Goal: Task Accomplishment & Management: Use online tool/utility

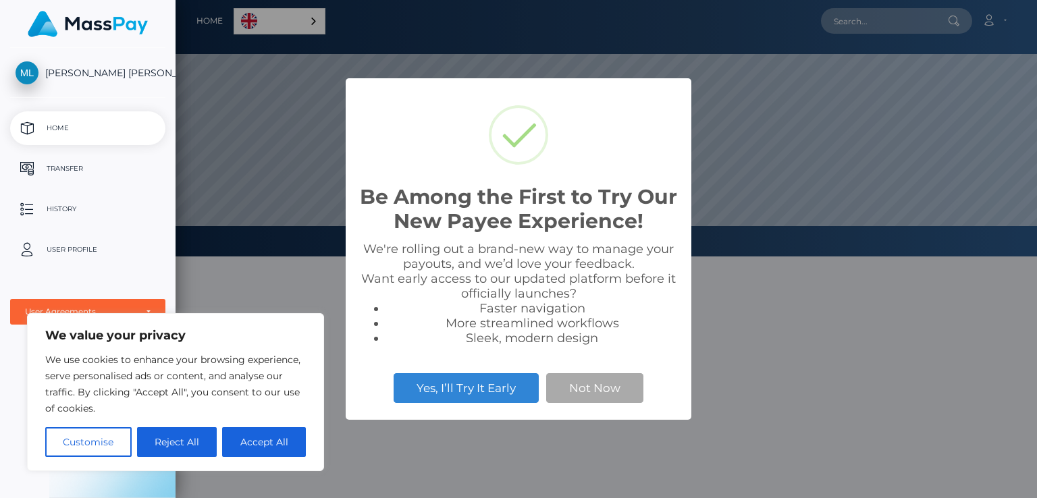
scroll to position [257, 862]
click at [573, 386] on button "Not Now" at bounding box center [594, 388] width 97 height 30
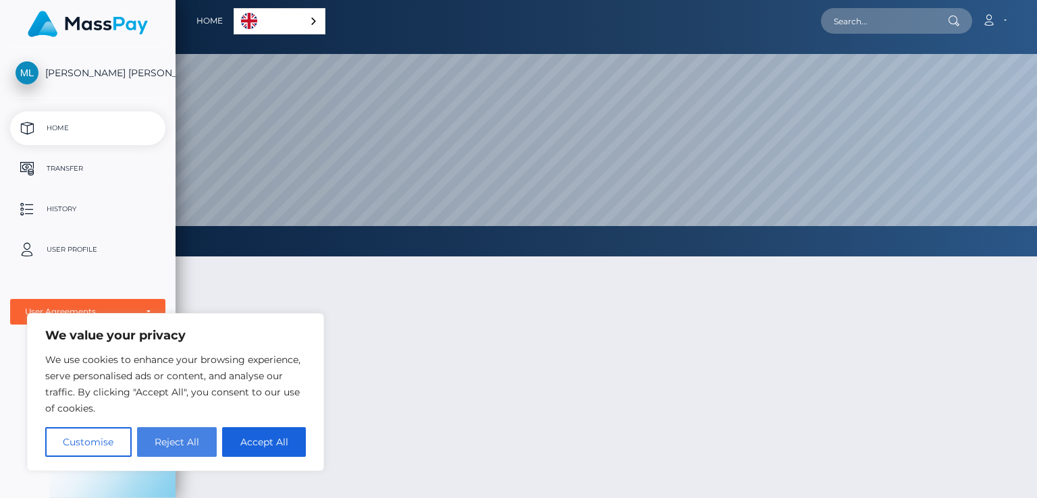
click at [187, 443] on button "Reject All" at bounding box center [177, 442] width 80 height 30
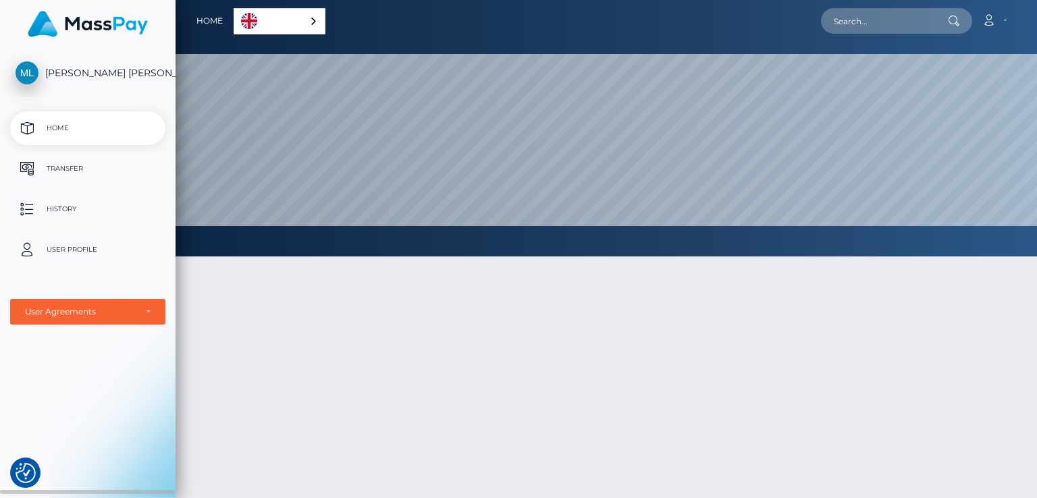
click at [84, 175] on p "Transfer" at bounding box center [88, 169] width 145 height 20
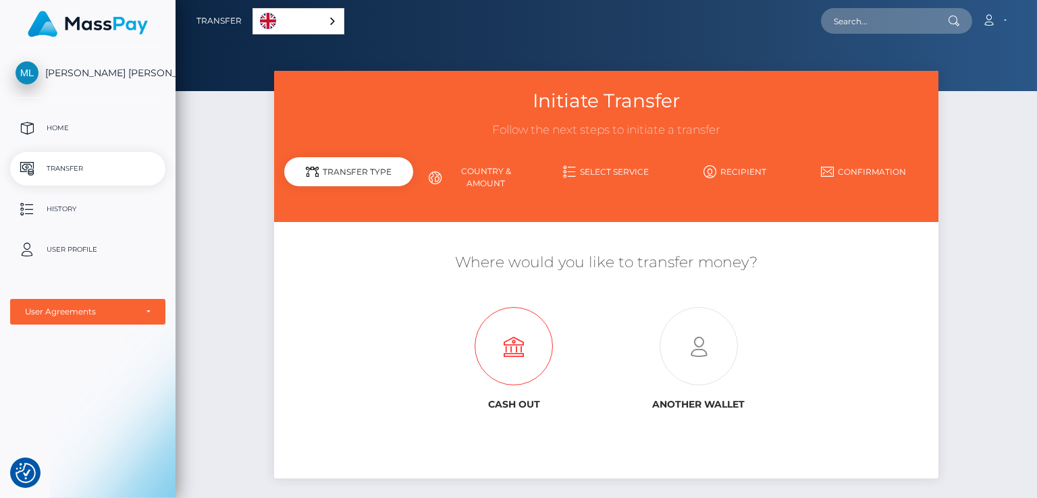
click at [489, 321] on icon at bounding box center [514, 347] width 184 height 78
click at [627, 177] on link "Select Service" at bounding box center [606, 172] width 129 height 24
click at [610, 170] on link "Select Service" at bounding box center [606, 172] width 129 height 24
click at [696, 347] on icon at bounding box center [698, 347] width 184 height 78
click at [97, 135] on p "Home" at bounding box center [88, 128] width 145 height 20
